Goal: Task Accomplishment & Management: Manage account settings

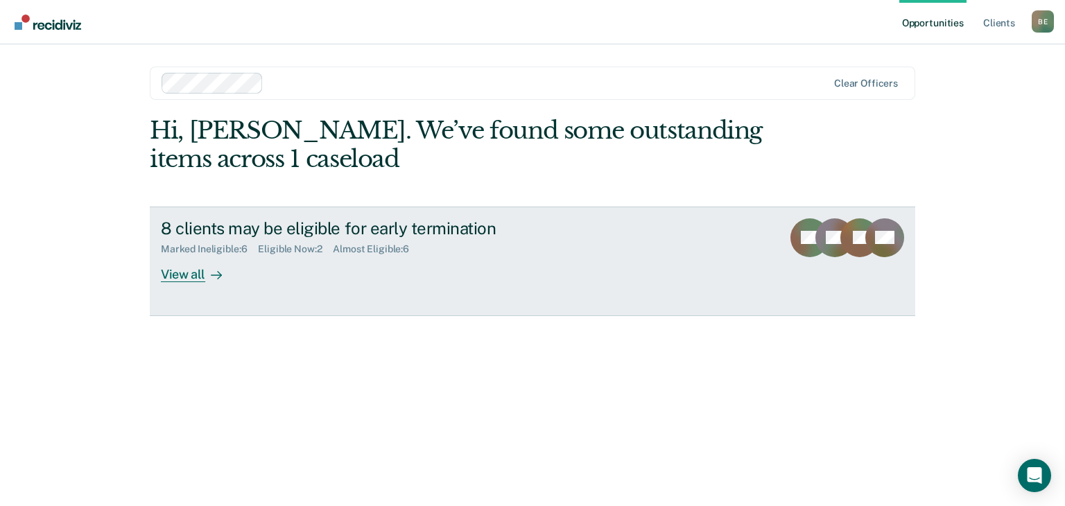
click at [200, 275] on div "View all" at bounding box center [200, 268] width 78 height 27
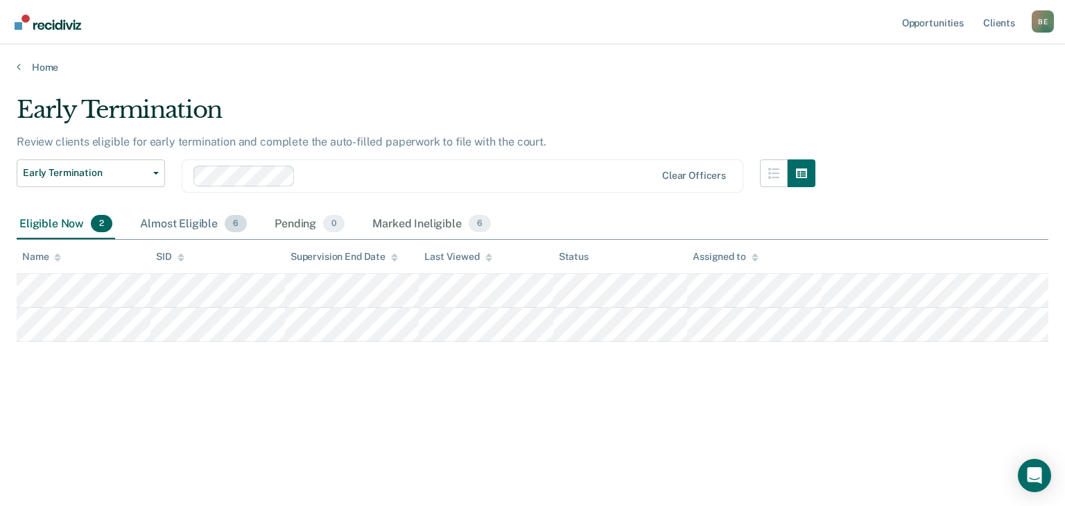
click at [164, 220] on div "Almost Eligible 6" at bounding box center [193, 224] width 112 height 31
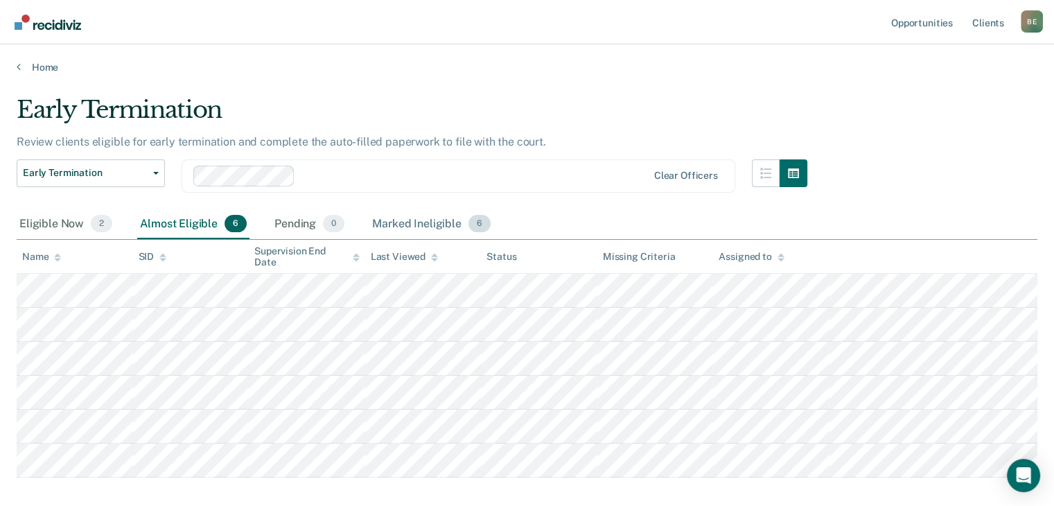
click at [416, 221] on div "Marked Ineligible 6" at bounding box center [432, 224] width 124 height 31
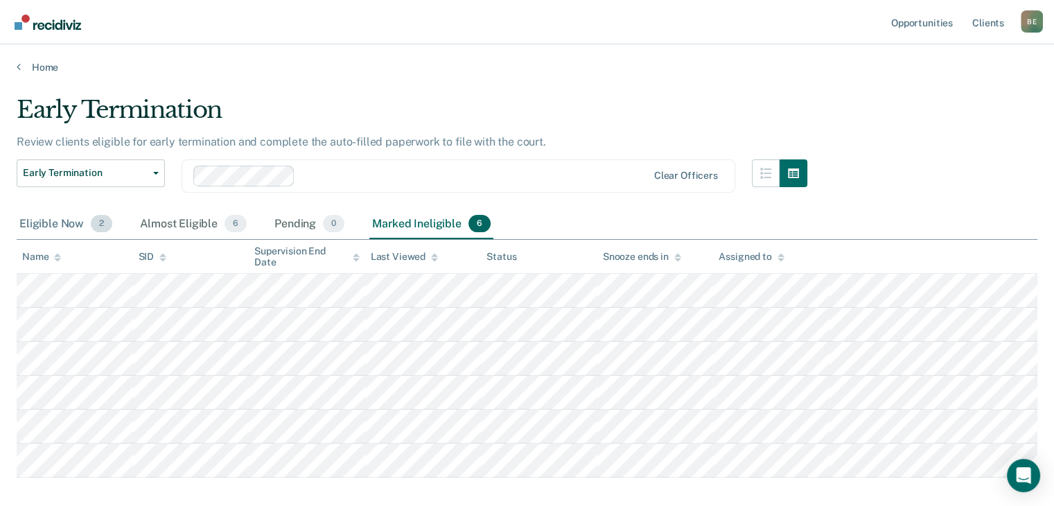
click at [55, 226] on div "Eligible Now 2" at bounding box center [66, 224] width 98 height 31
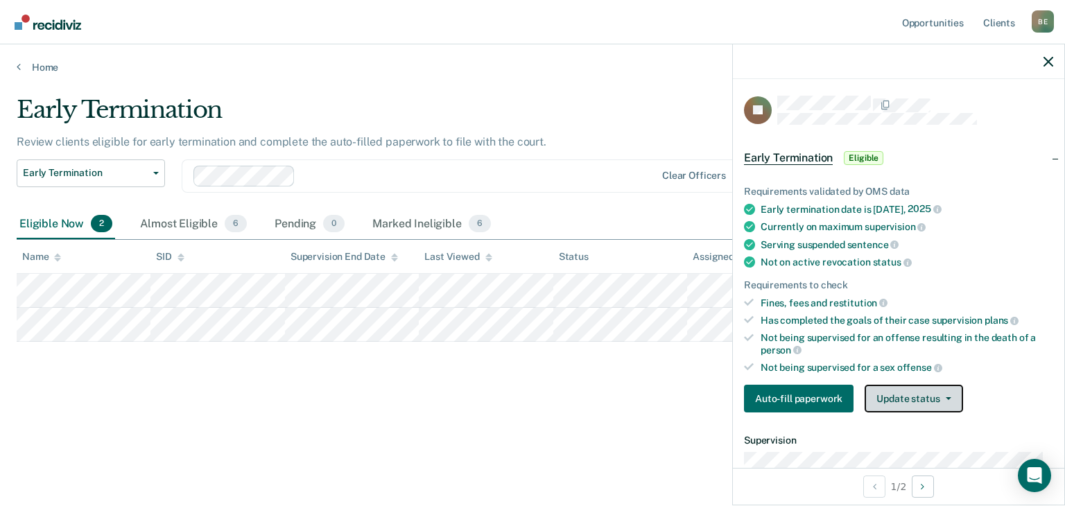
click at [910, 397] on button "Update status" at bounding box center [913, 399] width 98 height 28
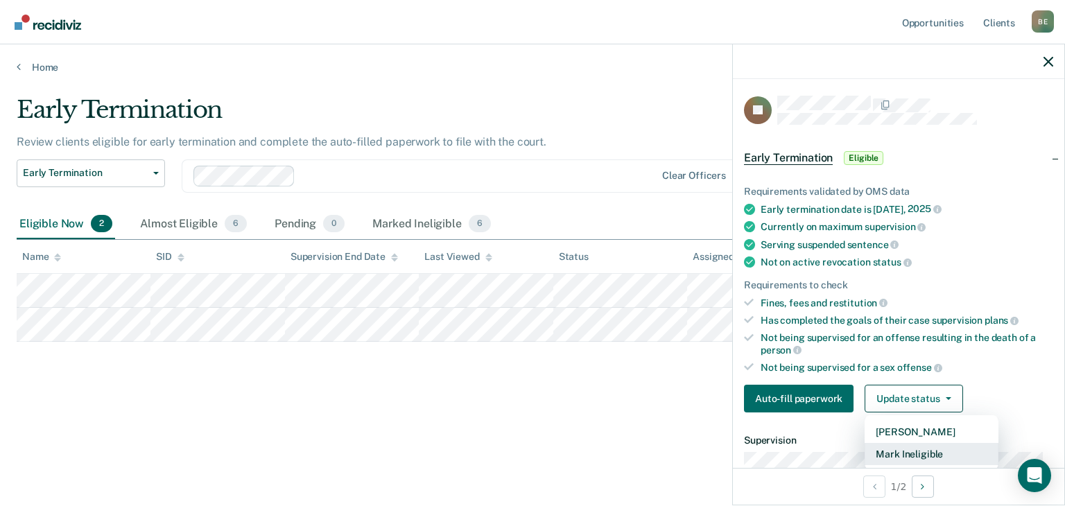
click at [912, 451] on button "Mark Ineligible" at bounding box center [931, 454] width 134 height 22
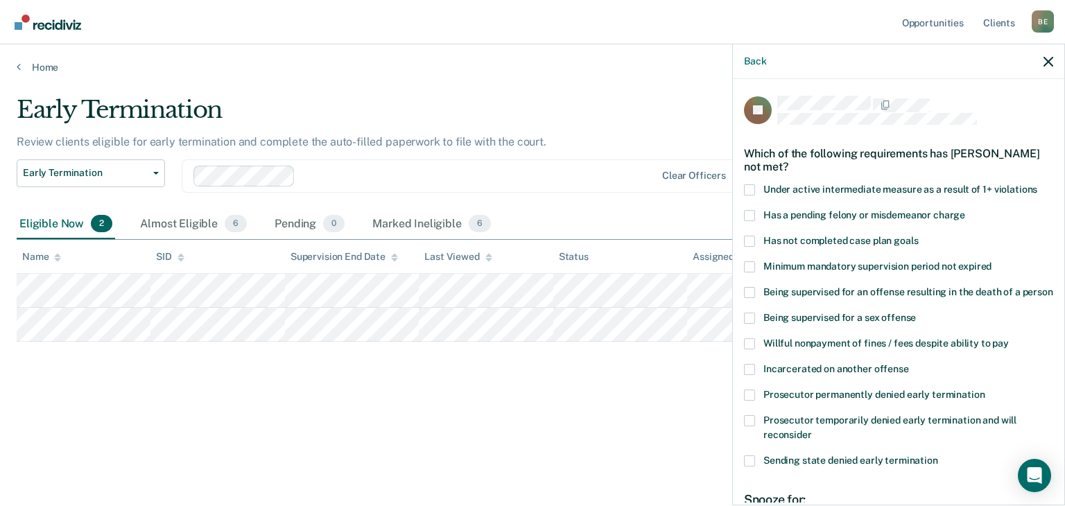
scroll to position [69, 0]
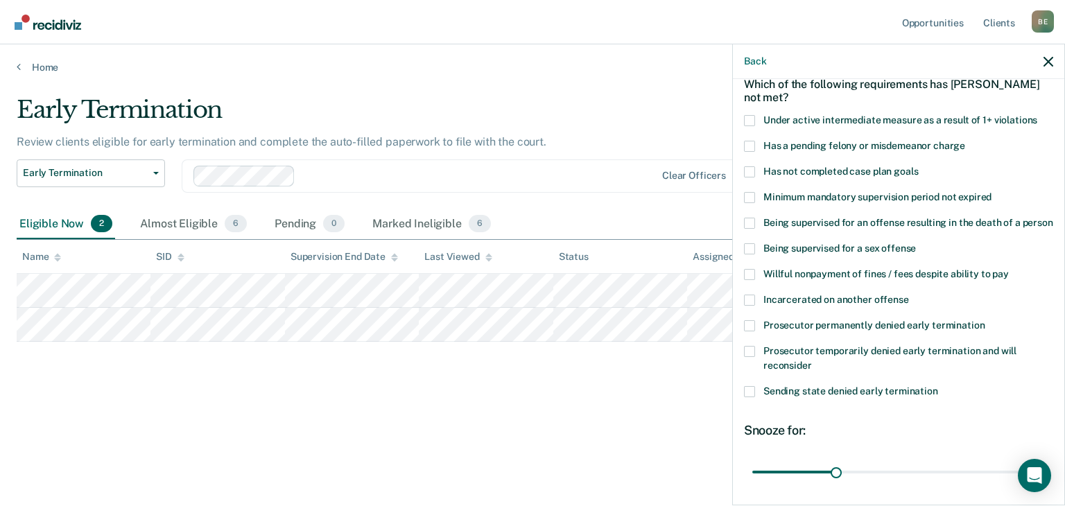
click at [751, 120] on span at bounding box center [749, 120] width 11 height 11
click at [1037, 115] on input "Under active intermediate measure as a result of 1+ violations" at bounding box center [1037, 115] width 0 height 0
click at [747, 173] on span at bounding box center [749, 171] width 11 height 11
click at [918, 166] on input "Has not completed case plan goals" at bounding box center [918, 166] width 0 height 0
click at [747, 280] on span at bounding box center [749, 274] width 11 height 11
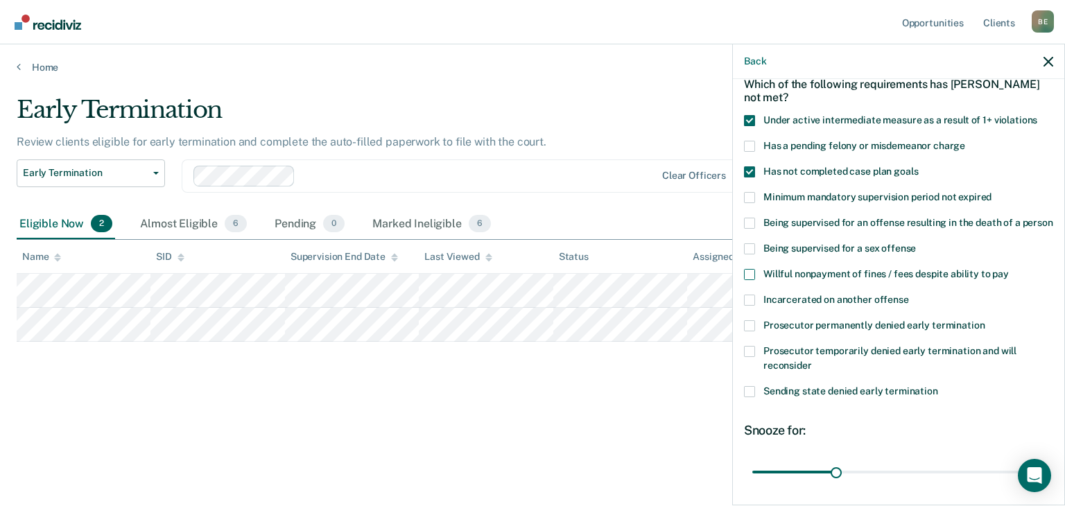
click at [1009, 269] on input "Willful nonpayment of fines / fees despite ability to pay" at bounding box center [1009, 269] width 0 height 0
click at [749, 357] on span at bounding box center [749, 351] width 11 height 11
click at [812, 360] on input "Prosecutor temporarily denied early termination and will reconsider" at bounding box center [812, 360] width 0 height 0
drag, startPoint x: 833, startPoint y: 485, endPoint x: 989, endPoint y: 478, distance: 156.2
type input "90"
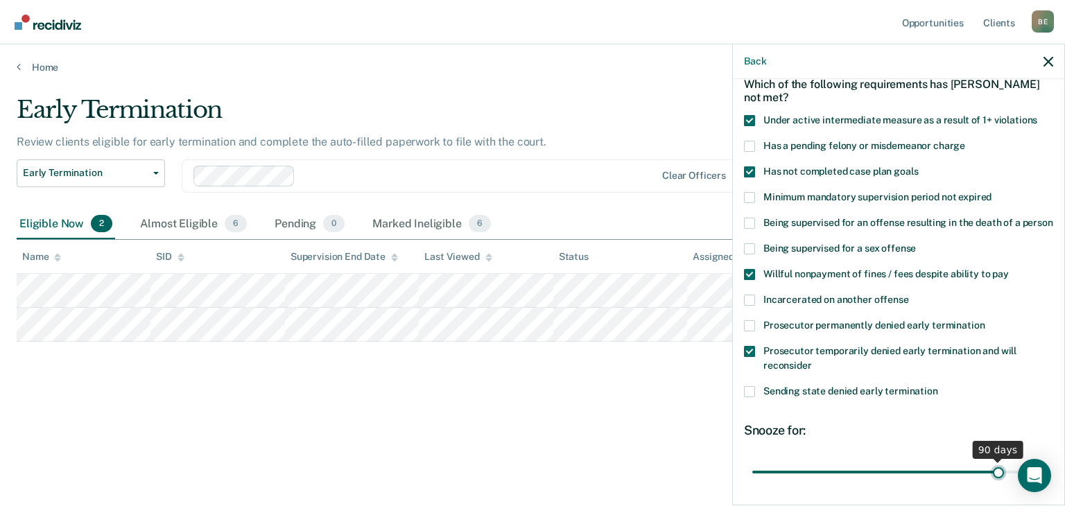
click at [989, 478] on input "range" at bounding box center [898, 472] width 293 height 24
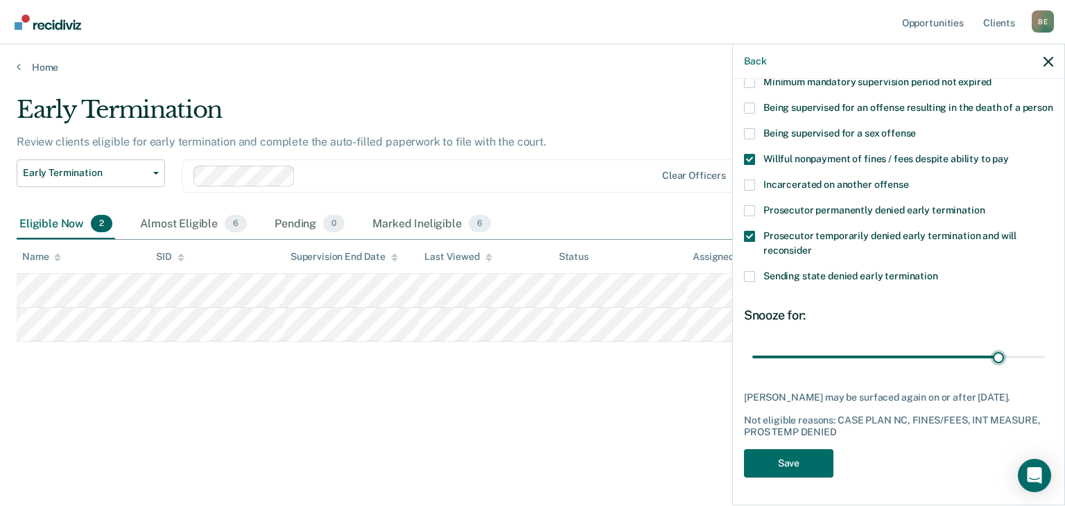
scroll to position [209, 0]
click at [805, 463] on button "Save" at bounding box center [788, 463] width 89 height 28
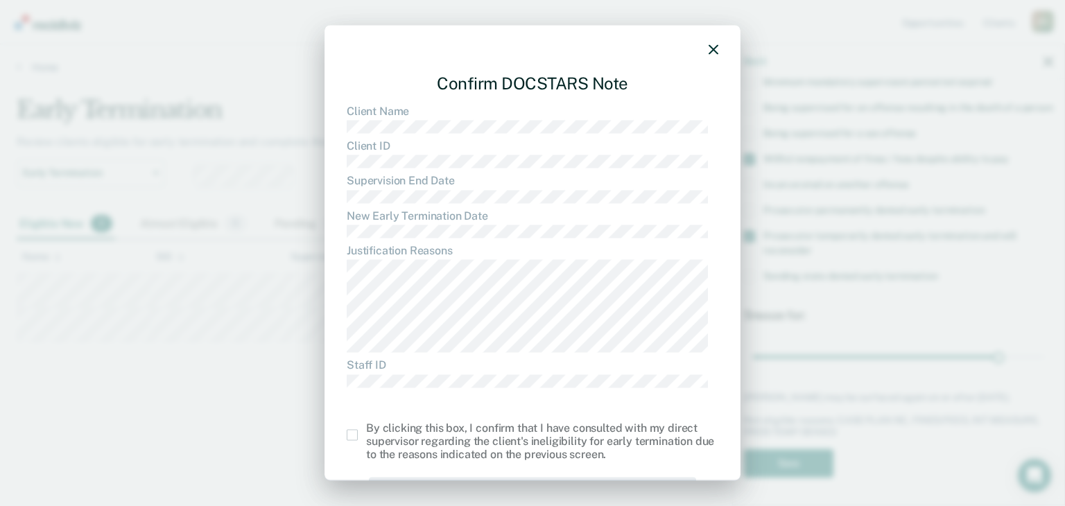
click at [351, 437] on span at bounding box center [352, 435] width 11 height 11
click at [366, 430] on input "checkbox" at bounding box center [366, 430] width 0 height 0
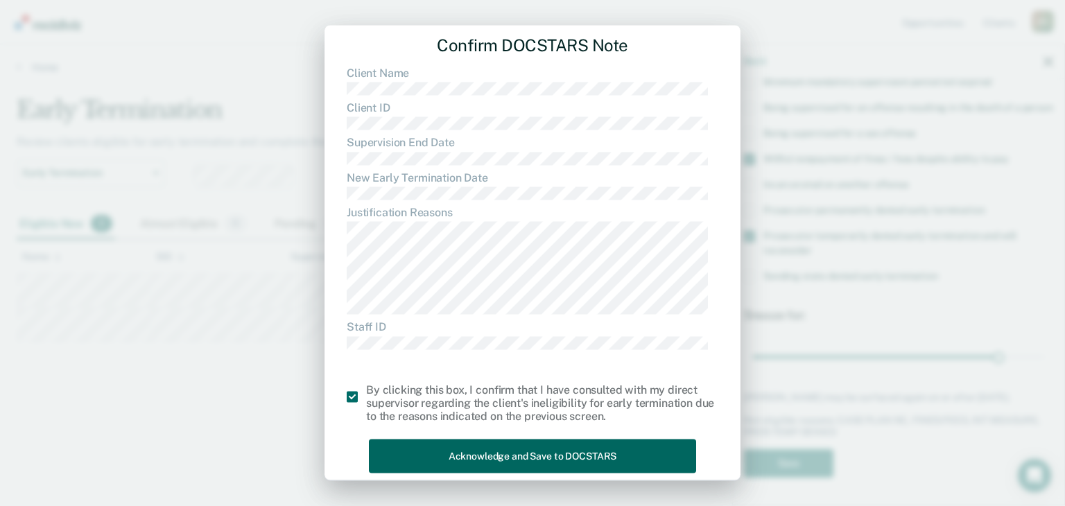
scroll to position [58, 0]
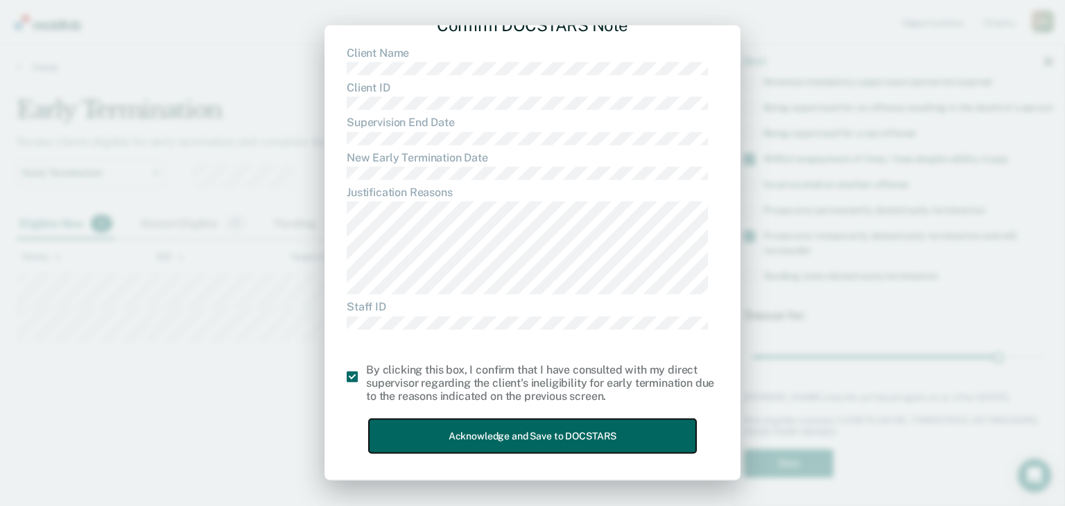
click at [503, 434] on button "Acknowledge and Save to DOCSTARS" at bounding box center [532, 436] width 327 height 34
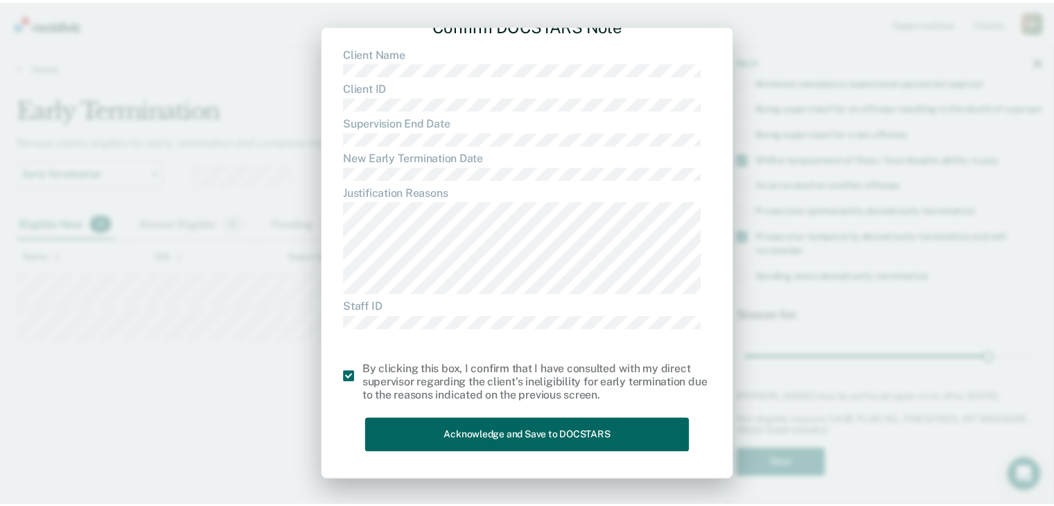
scroll to position [0, 0]
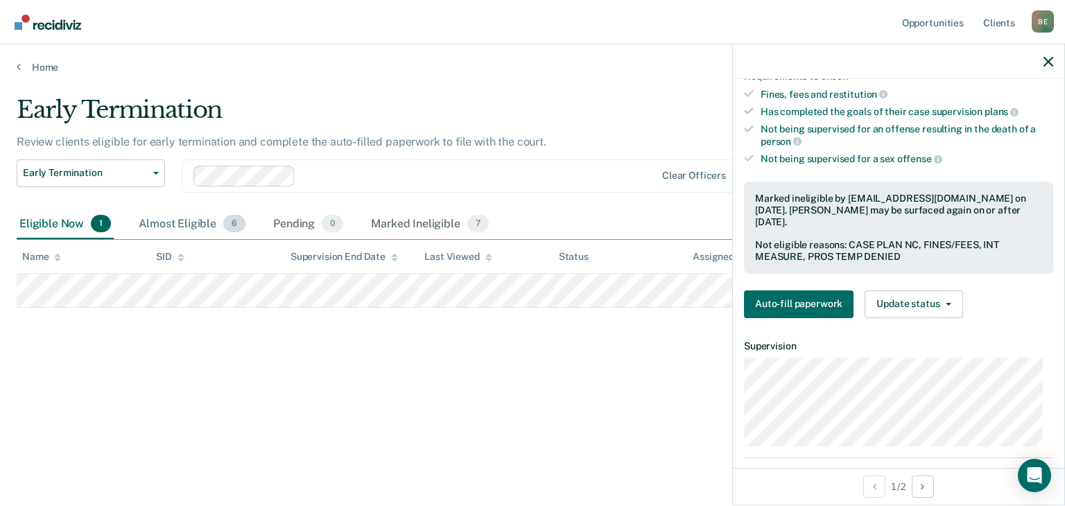
click at [175, 222] on div "Almost Eligible 6" at bounding box center [192, 224] width 112 height 31
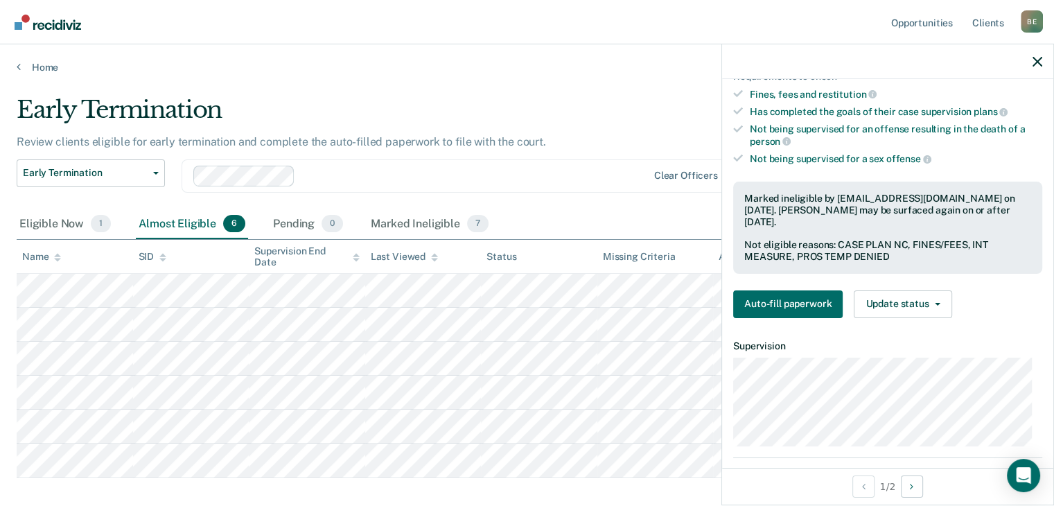
scroll to position [69, 0]
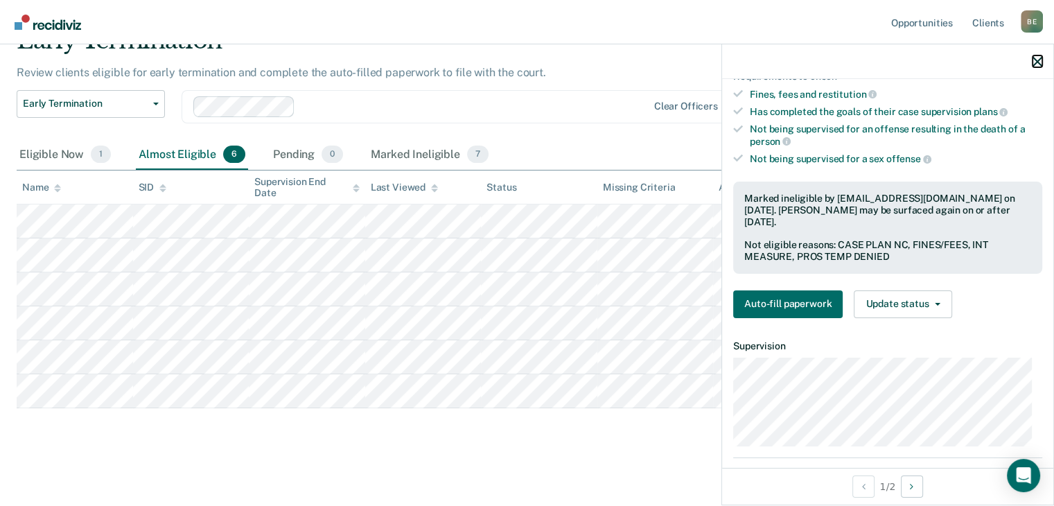
click at [1038, 59] on icon "button" at bounding box center [1038, 62] width 10 height 10
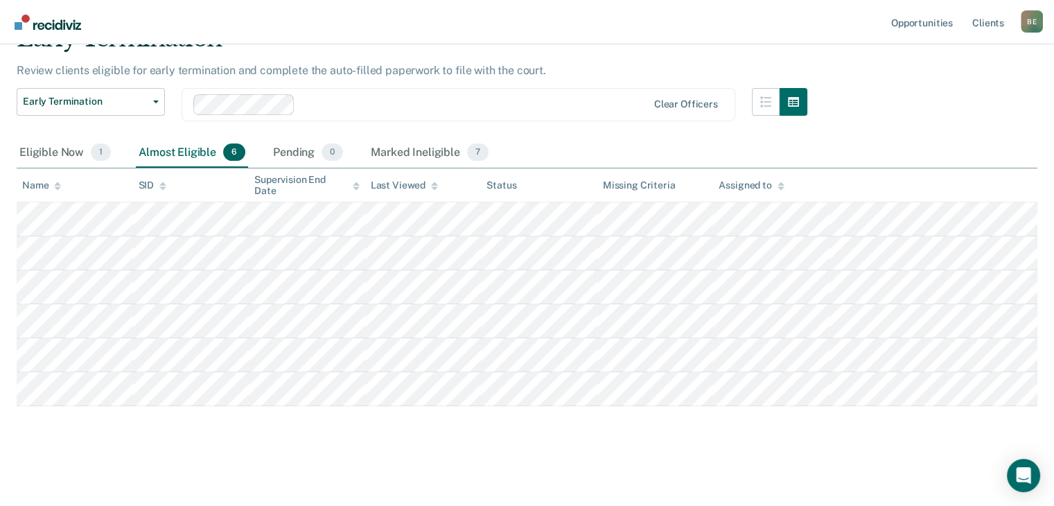
scroll to position [0, 0]
